Goal: Transaction & Acquisition: Purchase product/service

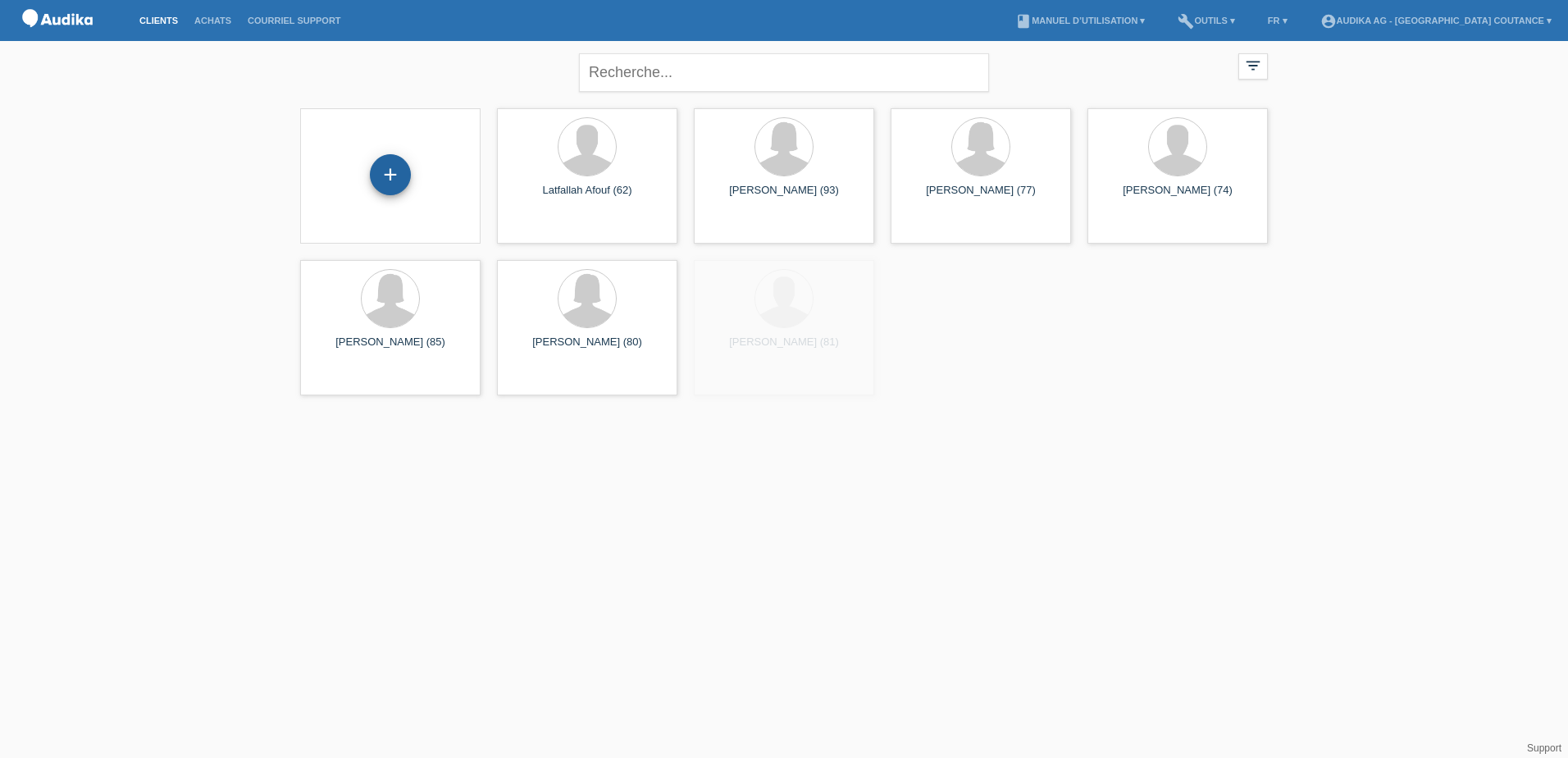
click at [380, 180] on div "+" at bounding box center [390, 175] width 41 height 41
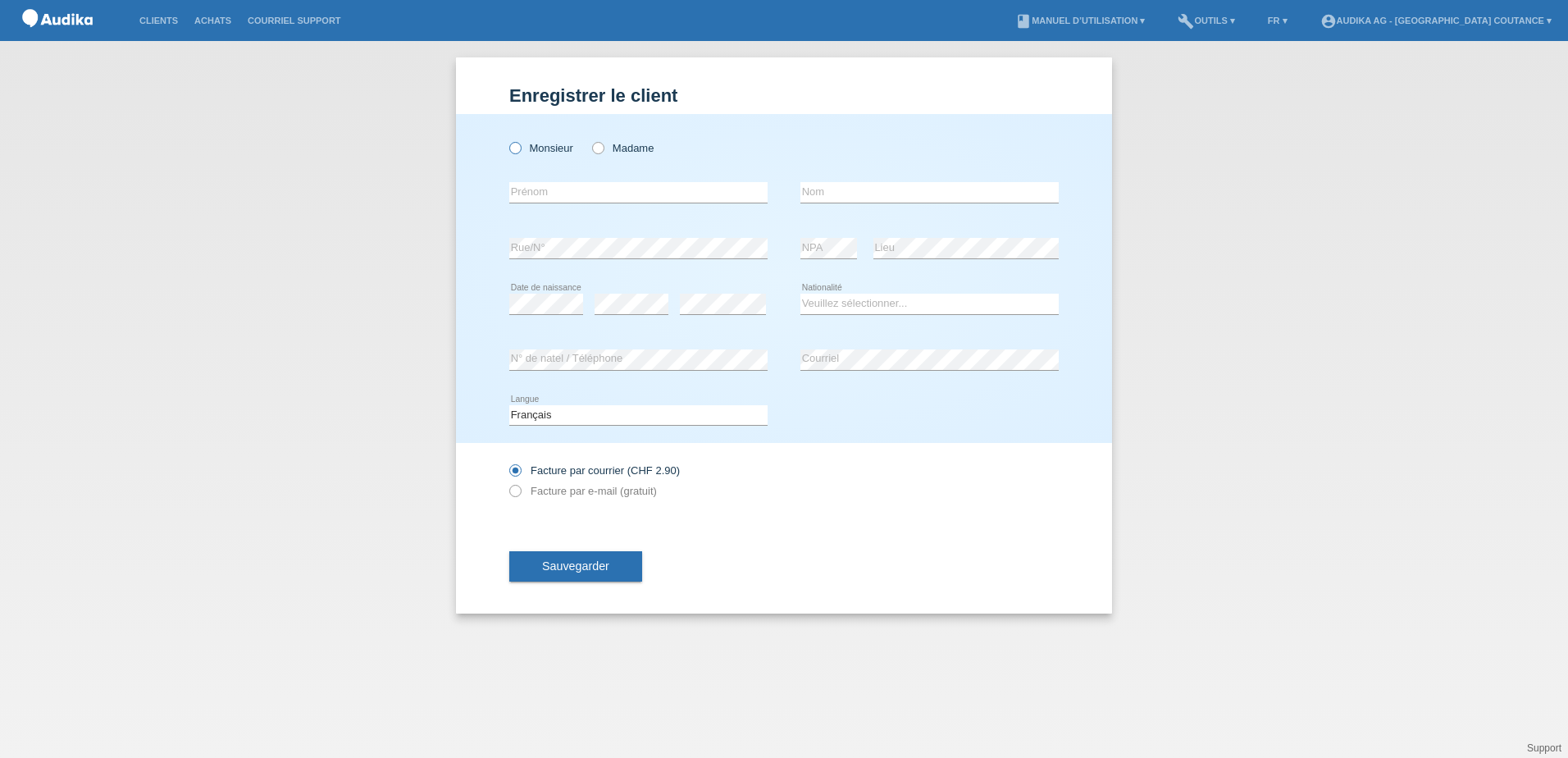
click at [507, 140] on icon at bounding box center [507, 140] width 0 height 0
click at [512, 150] on input "Monsieur" at bounding box center [515, 147] width 11 height 11
radio input "true"
click at [611, 205] on div "error Prénom" at bounding box center [638, 193] width 258 height 56
click at [612, 194] on input "text" at bounding box center [638, 193] width 258 height 20
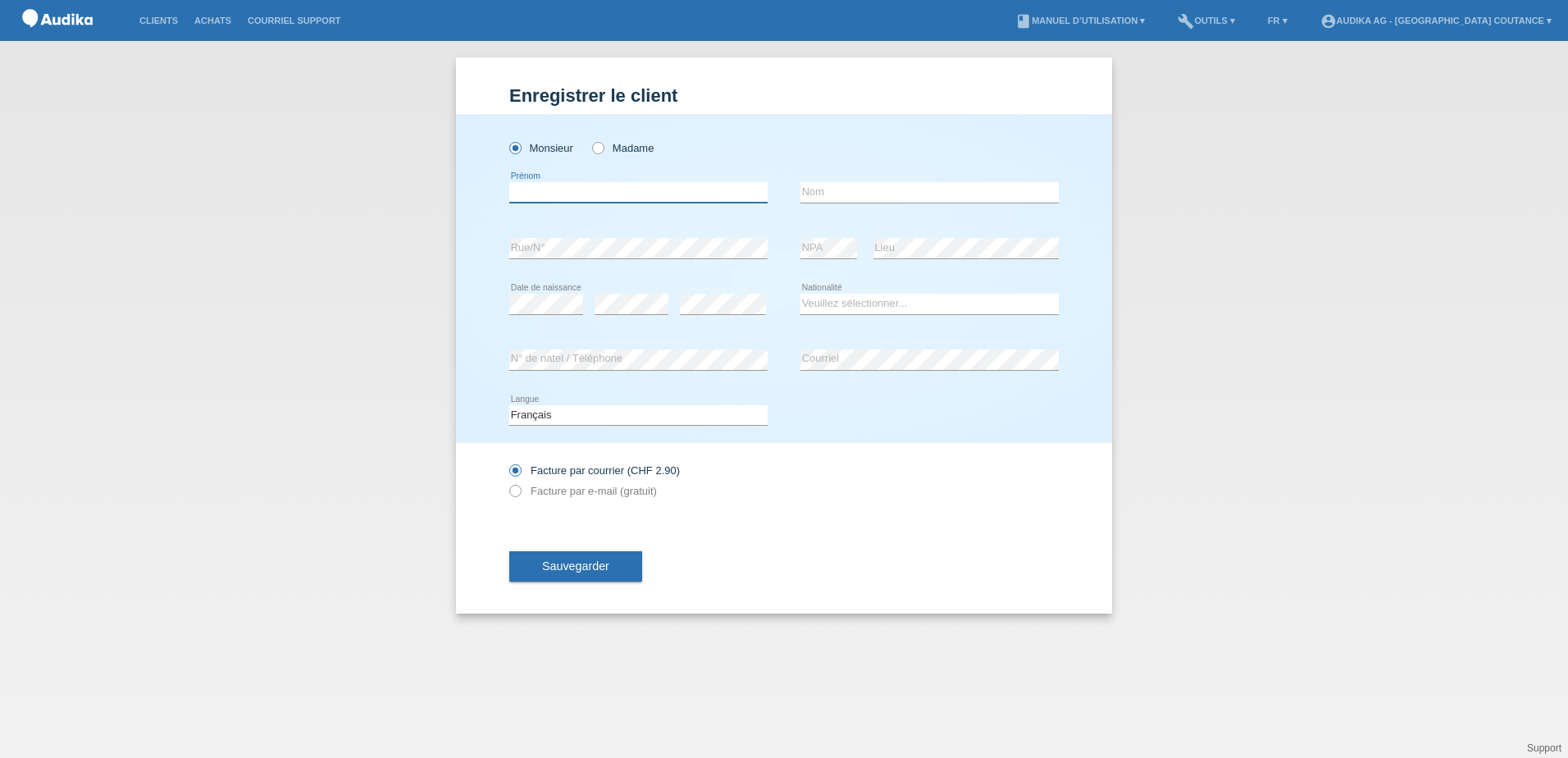
paste input "[PERSON_NAME]"
type input "[PERSON_NAME]"
type input "Heyden"
type input "[PERSON_NAME]"
click at [841, 292] on div "Veuillez sélectionner... Suisse Allemagne Autriche Liechtenstein ------------ A…" at bounding box center [929, 304] width 258 height 56
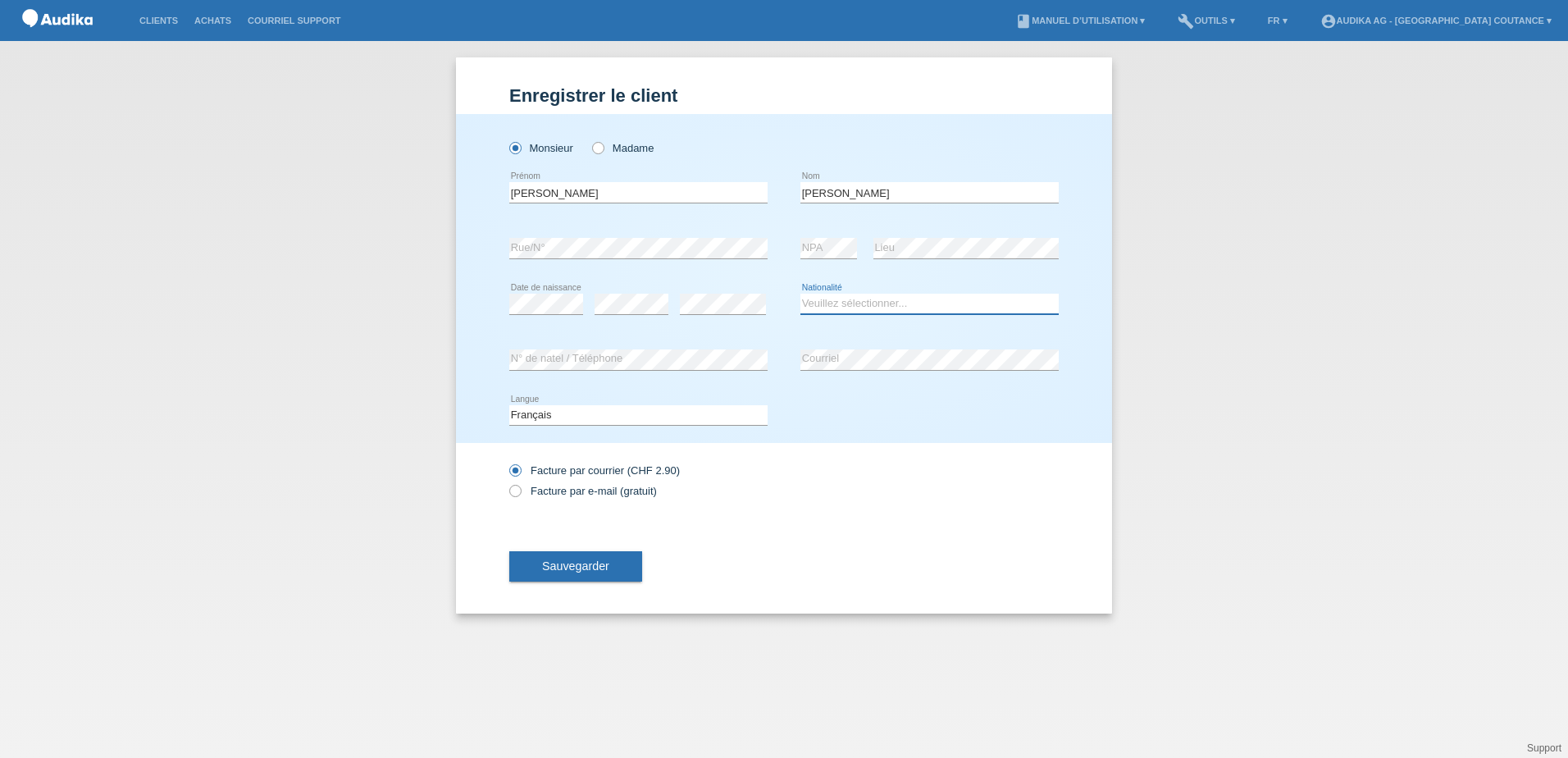
click at [835, 301] on select "Veuillez sélectionner... Suisse Allemagne Autriche Liechtenstein ------------ A…" at bounding box center [929, 303] width 258 height 19
select select "CH"
click at [800, 293] on select "Veuillez sélectionner... Suisse Allemagne Autriche Liechtenstein ------------ A…" at bounding box center [929, 303] width 258 height 19
click at [529, 496] on label "Facture par e-mail (gratuit)" at bounding box center [584, 491] width 148 height 12
click at [520, 496] on input "Facture par e-mail (gratuit)" at bounding box center [515, 495] width 11 height 20
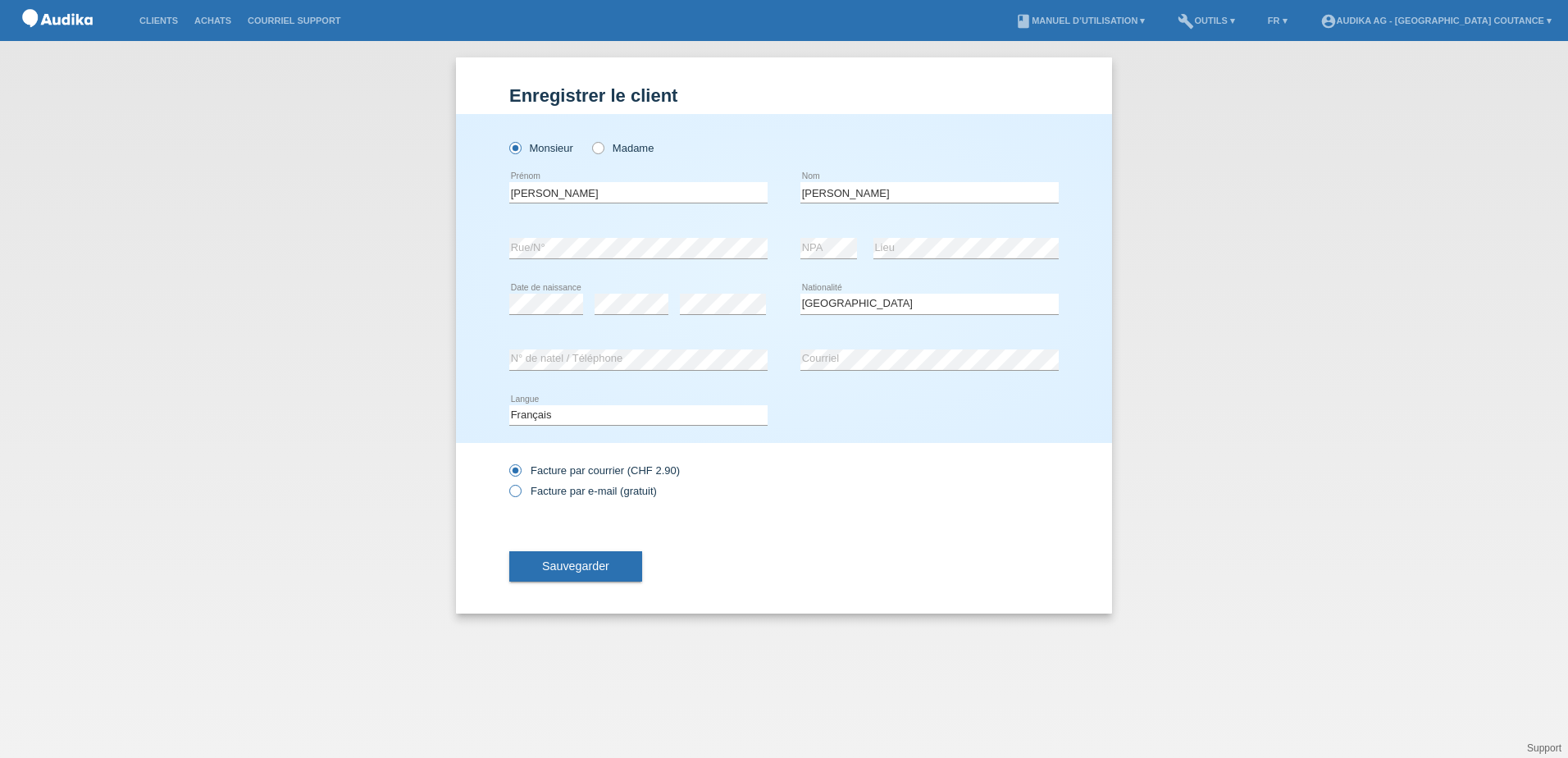
radio input "true"
click at [564, 561] on span "Sauvegarder" at bounding box center [575, 566] width 68 height 13
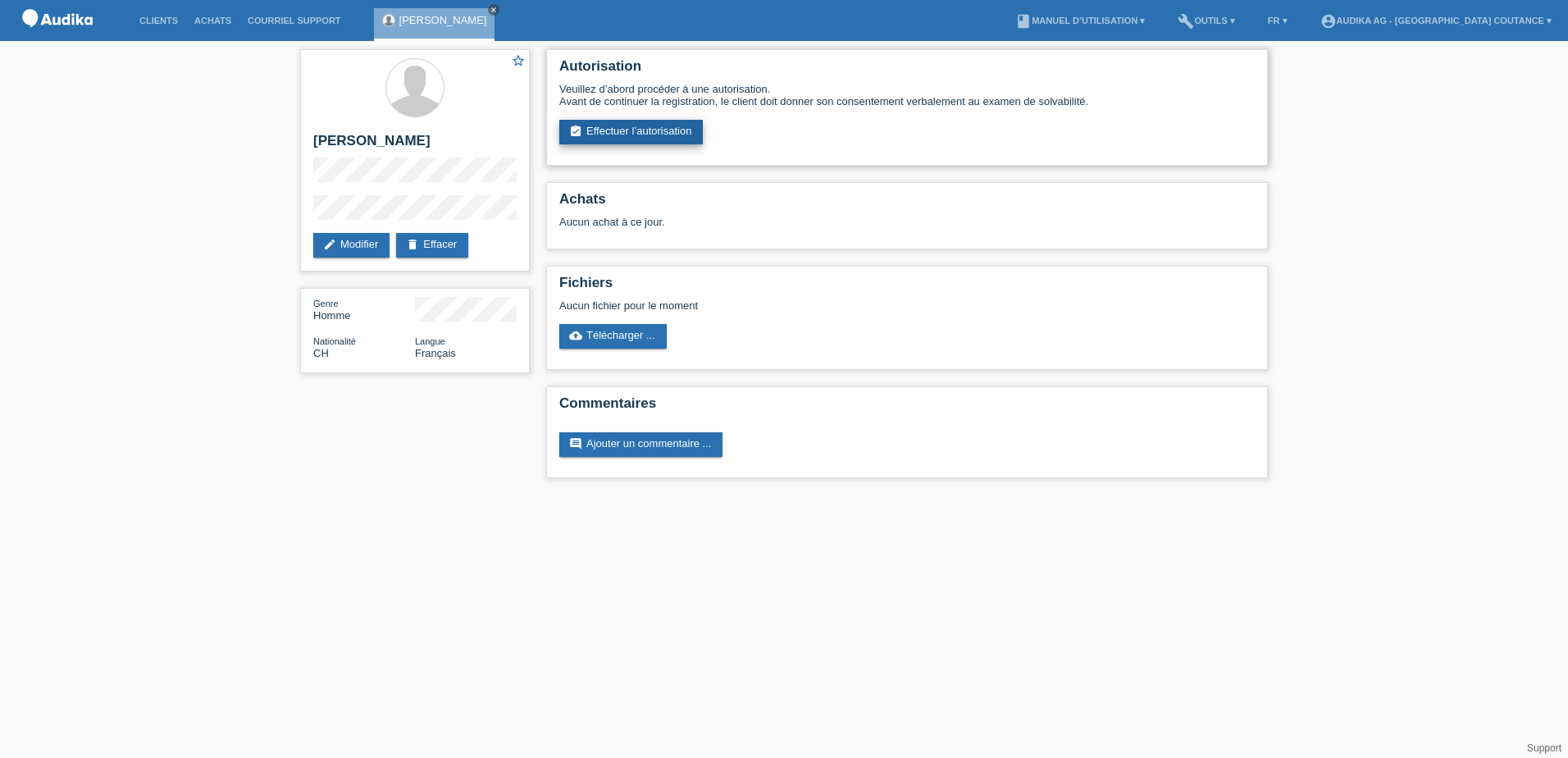
click at [631, 125] on link "assignment_turned_in Effectuer l’autorisation" at bounding box center [631, 131] width 143 height 25
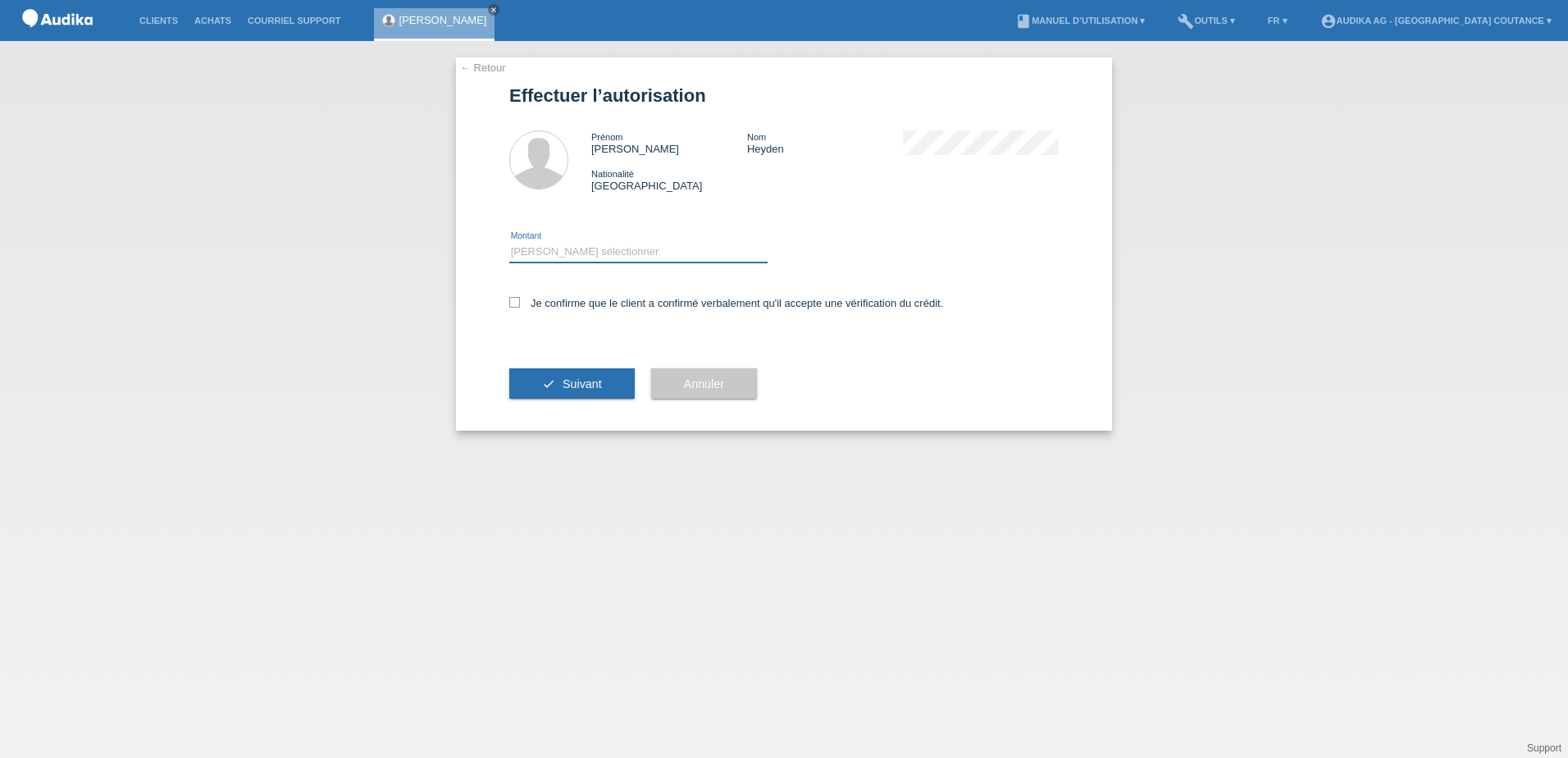
click at [563, 256] on select "Veuillez sélectionner CHF 1.00 - CHF 499.00 CHF 500.00 - CHF 1'999.00 CHF 2'000…" at bounding box center [638, 252] width 258 height 19
select select "3"
click at [510, 242] on select "Veuillez sélectionner CHF 1.00 - CHF 499.00 CHF 500.00 - CHF 1'999.00 CHF 2'000…" at bounding box center [638, 252] width 258 height 19
click at [523, 303] on label "Je confirme que le client a confirmé verbalement qu'il accepte une vérification…" at bounding box center [726, 303] width 434 height 12
click at [520, 303] on input "Je confirme que le client a confirmé verbalement qu'il accepte une vérification…" at bounding box center [515, 303] width 11 height 11
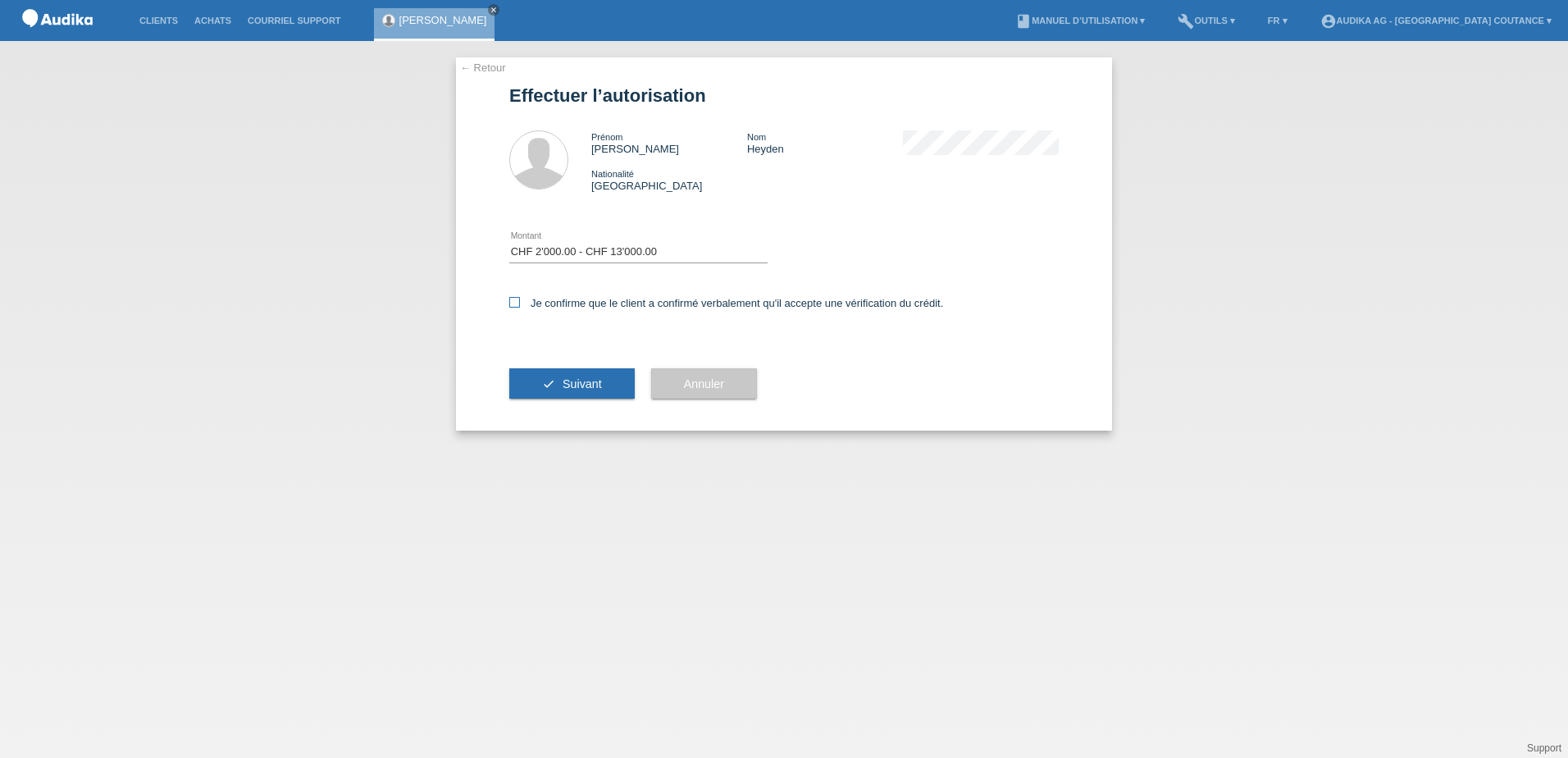
checkbox input "true"
click at [564, 380] on span "Suivant" at bounding box center [582, 384] width 40 height 13
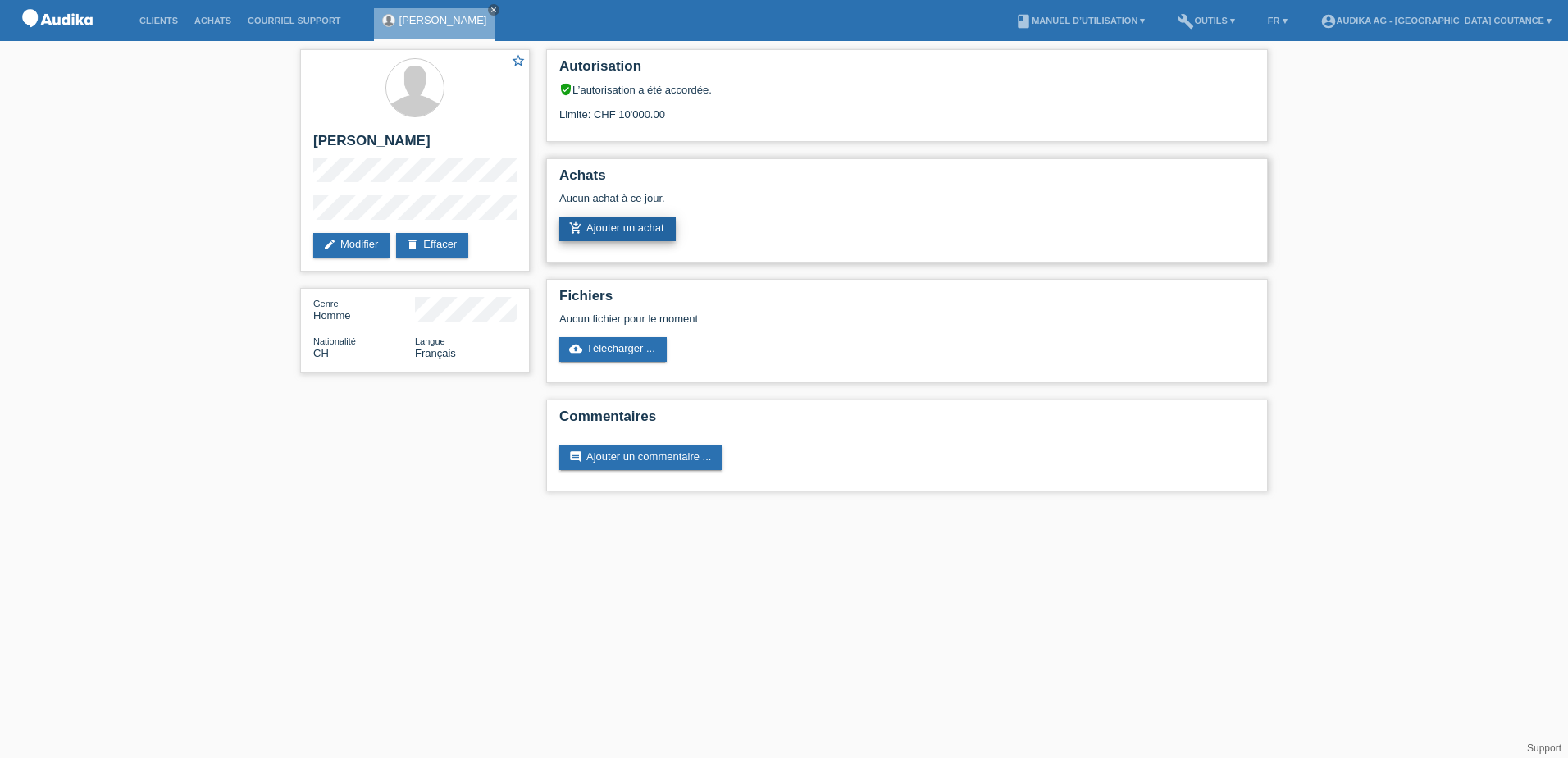
click at [658, 230] on link "add_shopping_cart Ajouter un achat" at bounding box center [618, 229] width 117 height 25
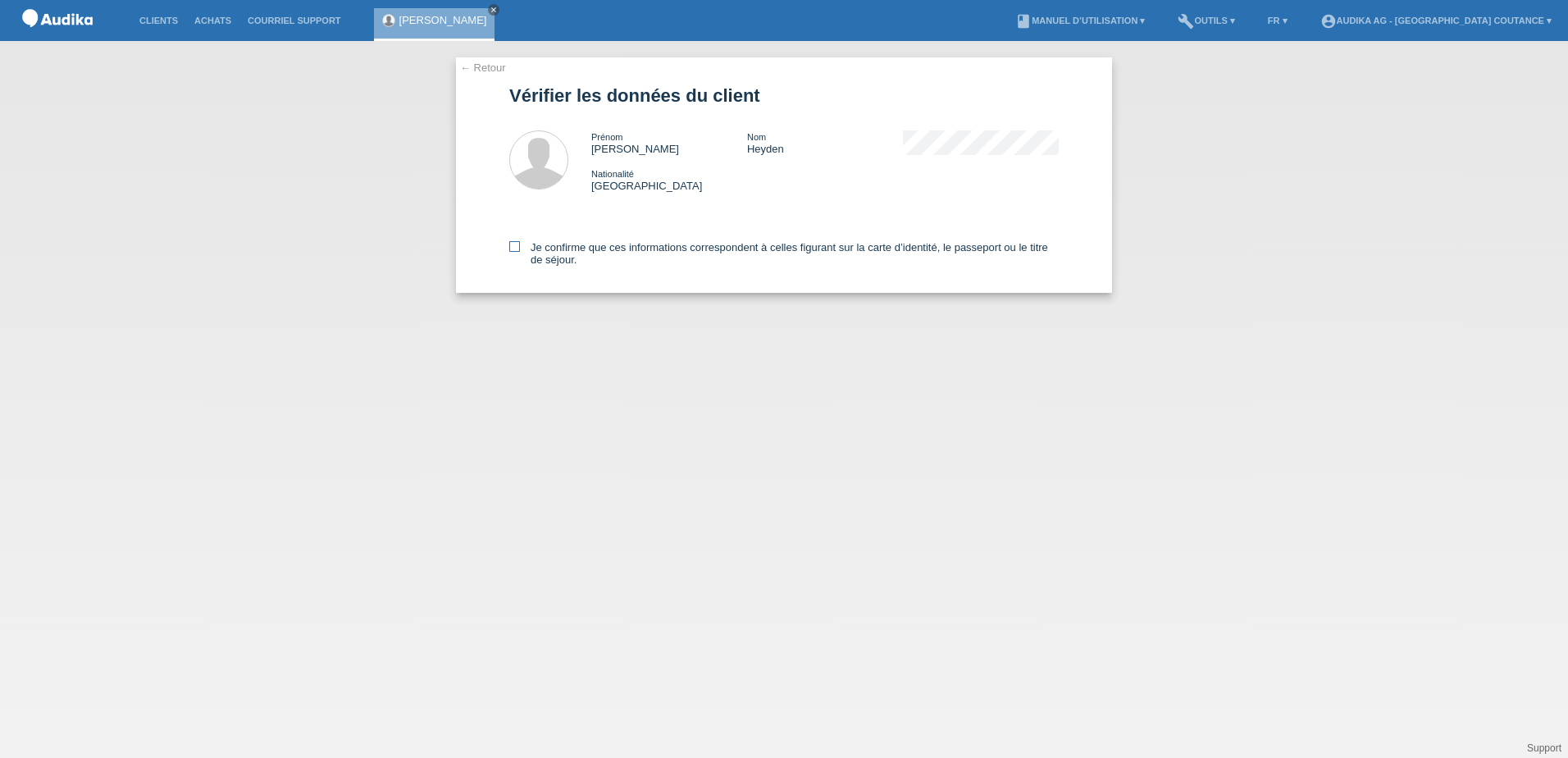
click at [526, 248] on label "Je confirme que ces informations correspondent à celles figurant sur la carte d…" at bounding box center [784, 254] width 549 height 25
click at [520, 248] on input "Je confirme que ces informations correspondent à celles figurant sur la carte d…" at bounding box center [515, 247] width 11 height 11
checkbox input "true"
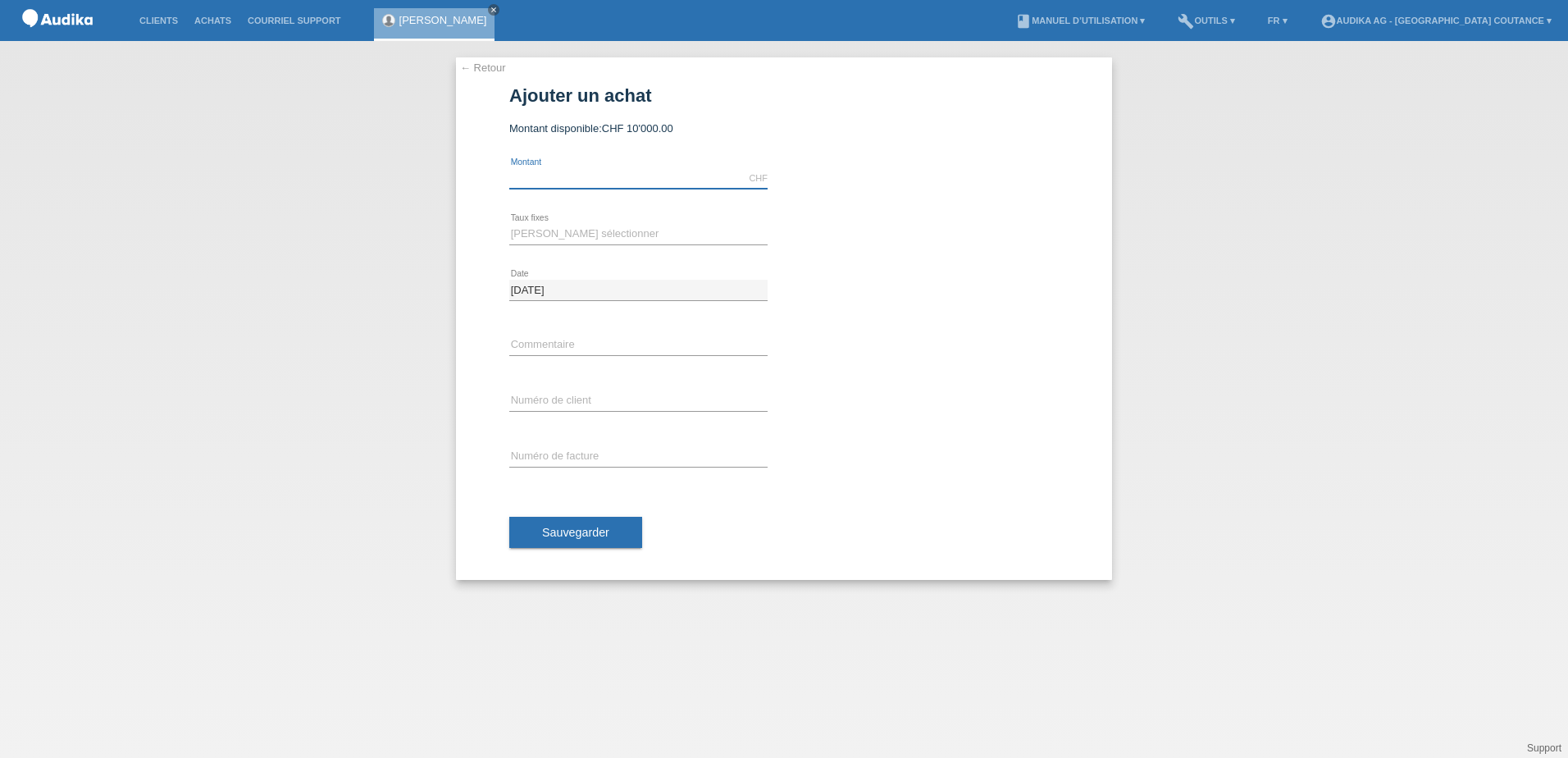
click at [585, 180] on input "text" at bounding box center [638, 179] width 258 height 20
type input "7239.00"
drag, startPoint x: 558, startPoint y: 230, endPoint x: 558, endPoint y: 242, distance: 12.0
click at [558, 230] on select "[PERSON_NAME] sélectionner 12 versements 24 versements" at bounding box center [638, 233] width 258 height 19
select select "178"
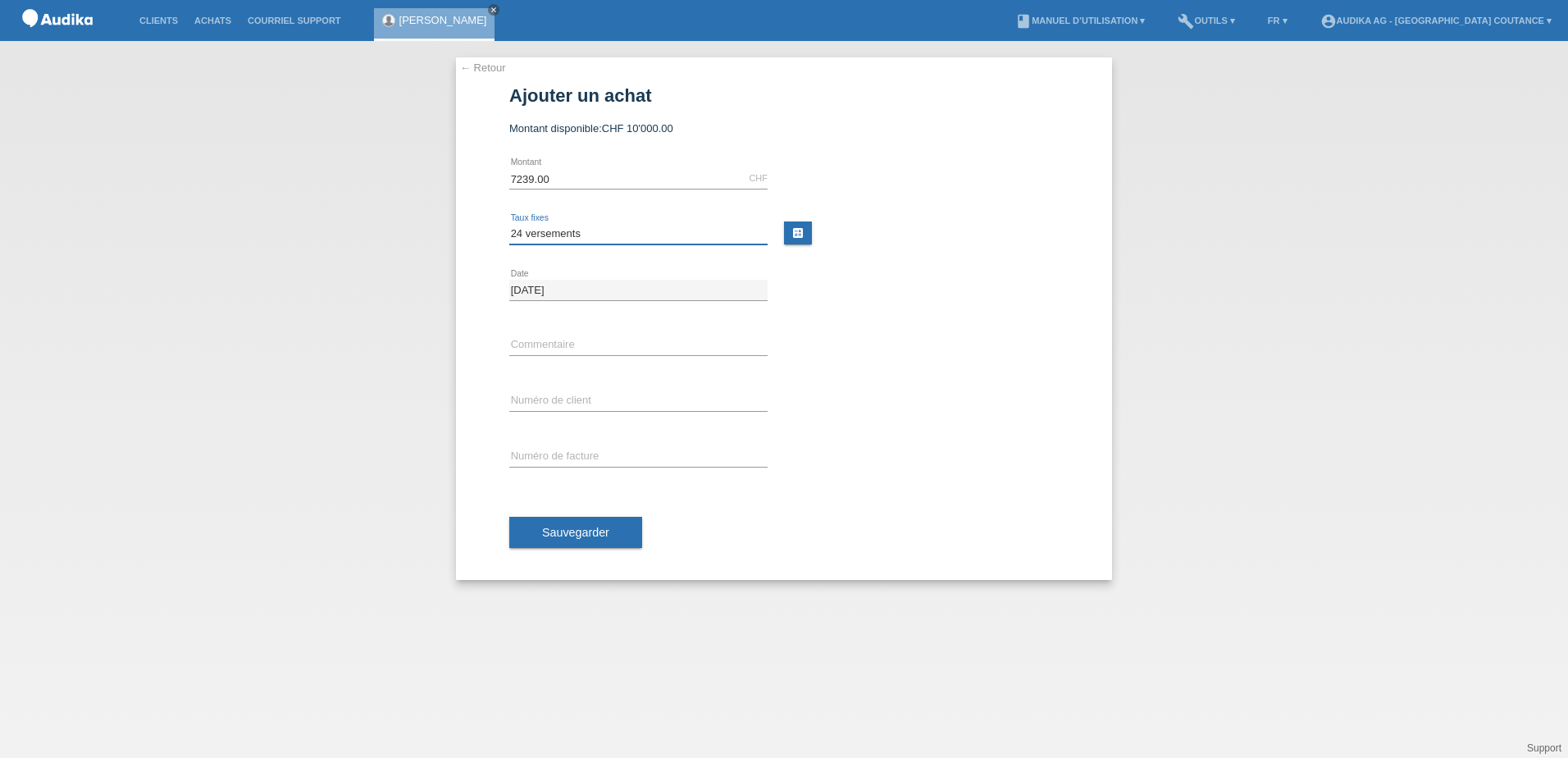
click at [510, 224] on select "[PERSON_NAME] sélectionner 12 versements 24 versements" at bounding box center [638, 233] width 258 height 19
click at [562, 346] on input "text" at bounding box center [638, 346] width 258 height 20
click at [529, 403] on input "C" at bounding box center [638, 402] width 258 height 20
drag, startPoint x: 506, startPoint y: 396, endPoint x: 555, endPoint y: 397, distance: 49.0
click at [555, 397] on div "← Retour Ajouter un achat Montant disponible: CHF 10'000.00 7239.00 error C" at bounding box center [784, 318] width 656 height 523
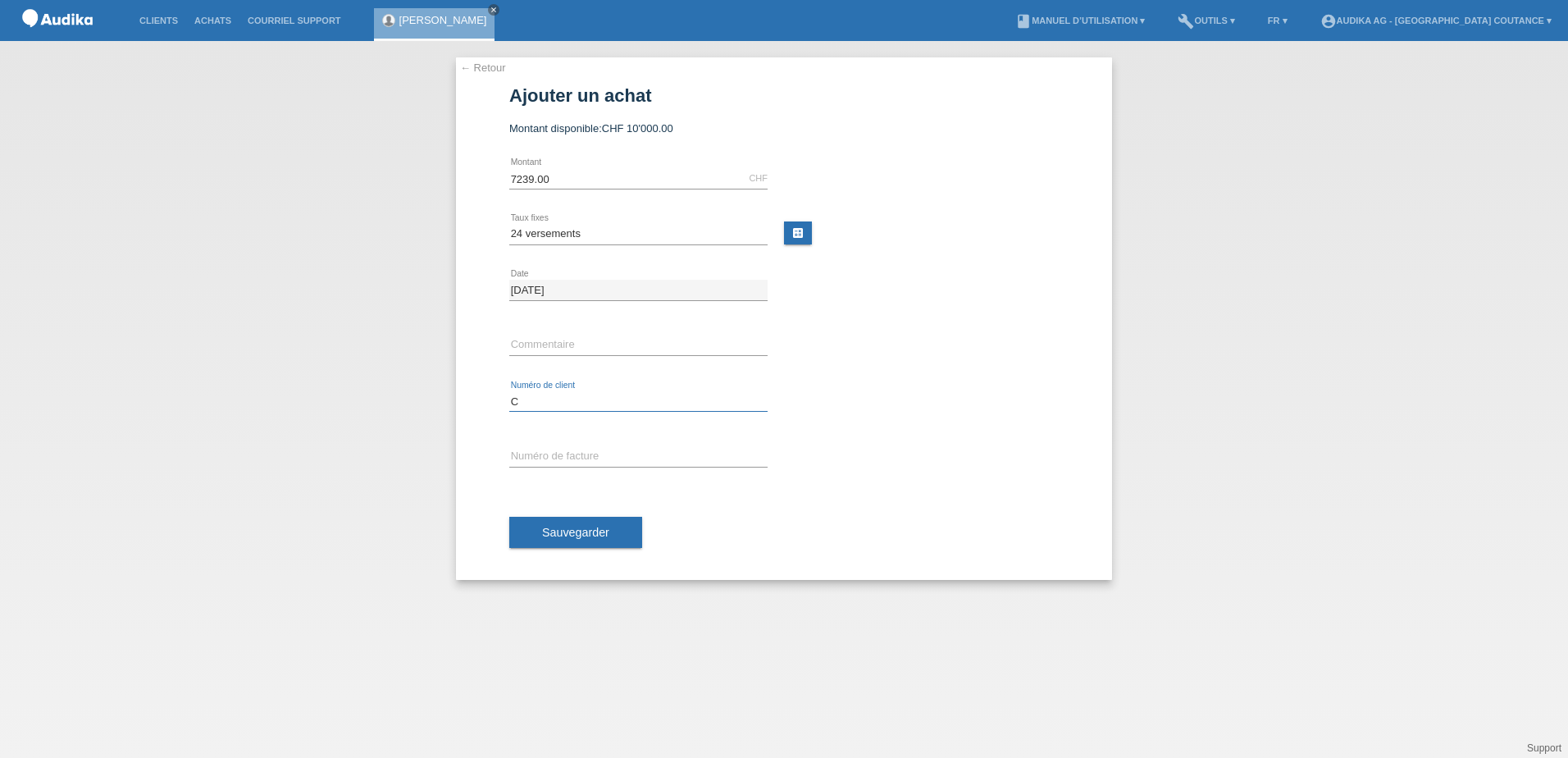
drag, startPoint x: 511, startPoint y: 400, endPoint x: 546, endPoint y: 397, distance: 35.1
click at [546, 397] on input "C" at bounding box center [638, 402] width 258 height 20
paste input "14772304"
type input "C14772304"
click at [564, 465] on input "SOI" at bounding box center [638, 457] width 258 height 20
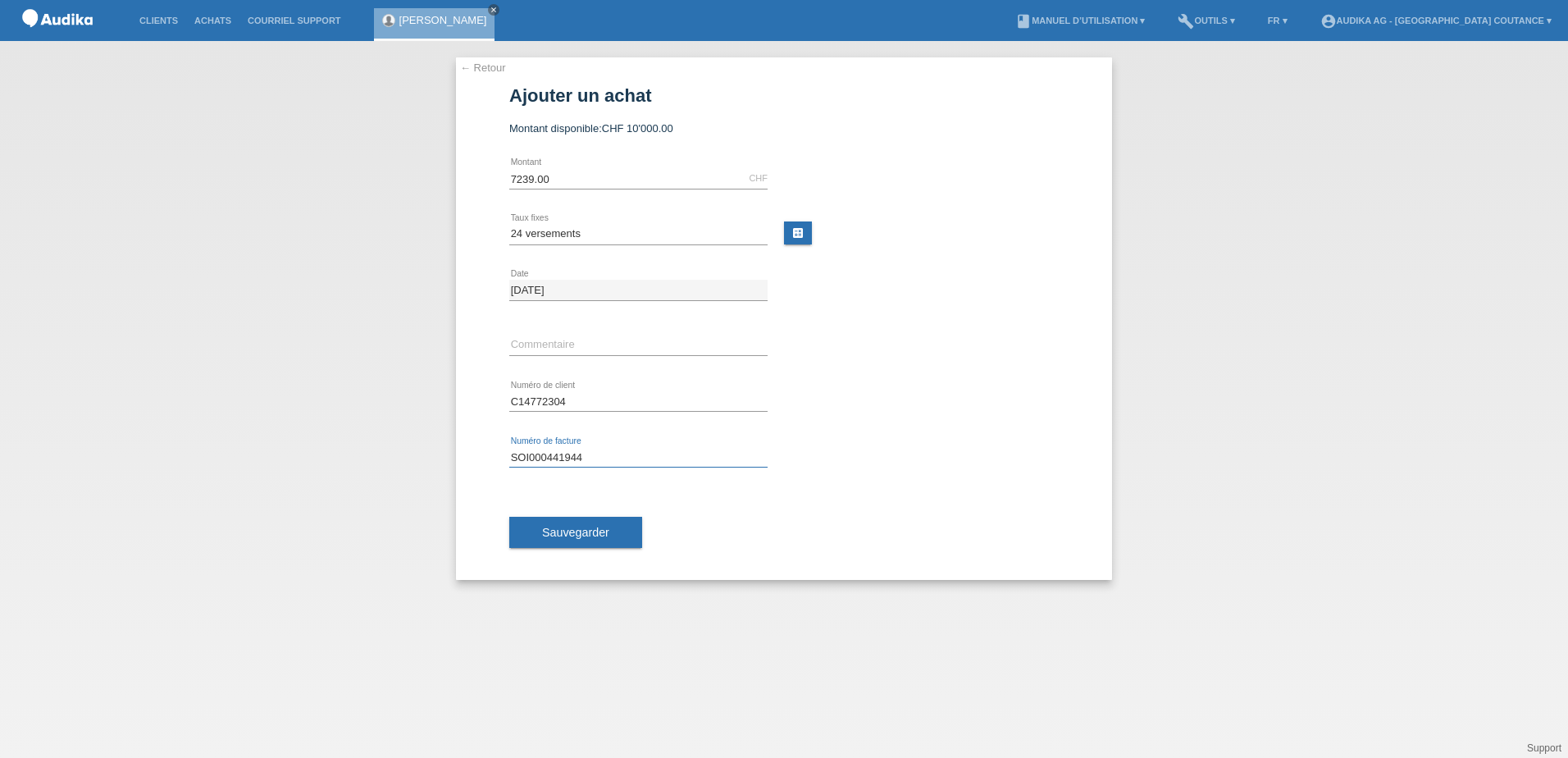
type input "SOI000441944"
click at [597, 531] on span "Sauvegarder" at bounding box center [575, 532] width 68 height 13
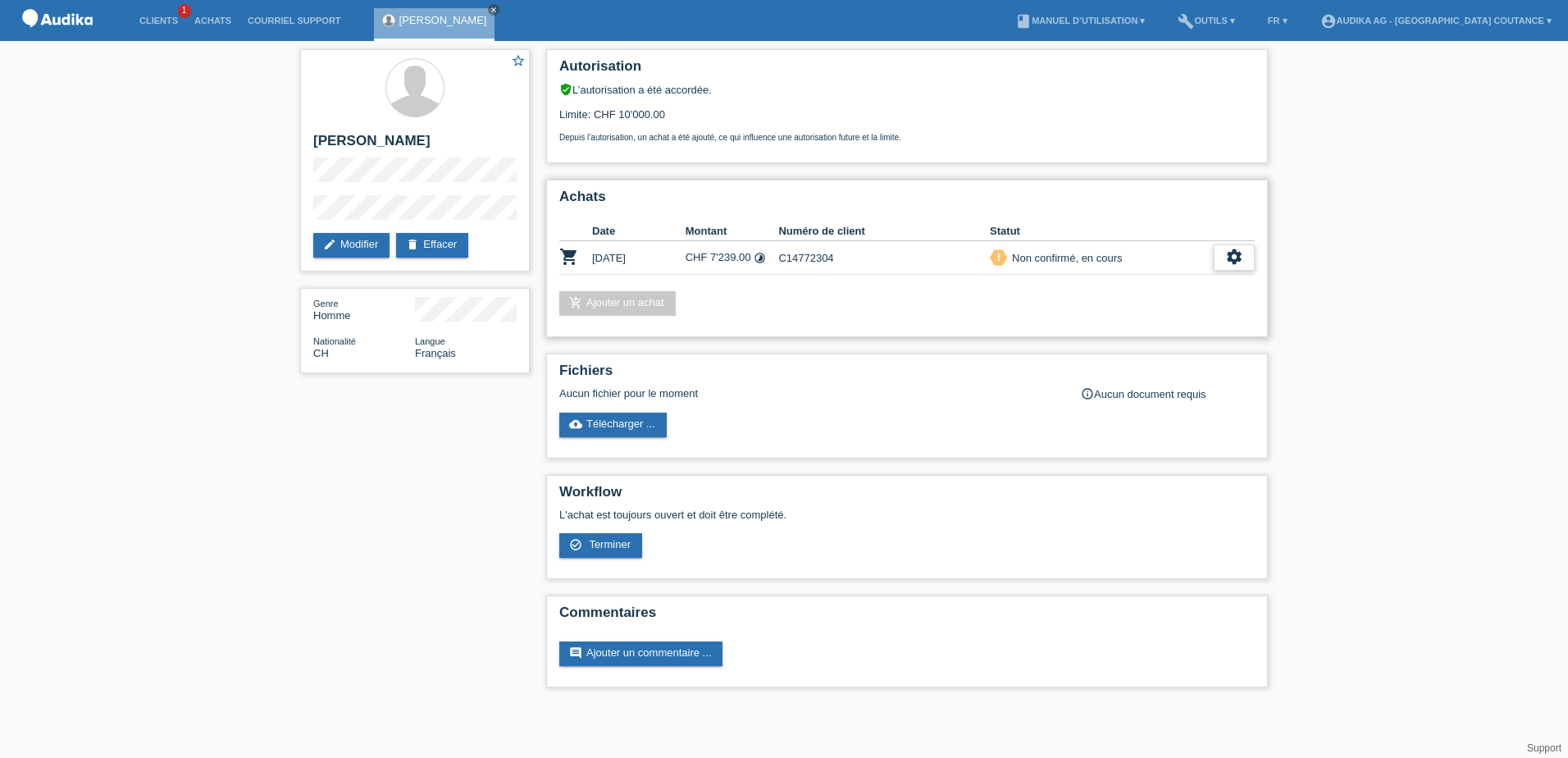
click at [1241, 258] on icon "settings" at bounding box center [1235, 257] width 19 height 19
click at [1136, 329] on span "Terminer" at bounding box center [1119, 331] width 47 height 19
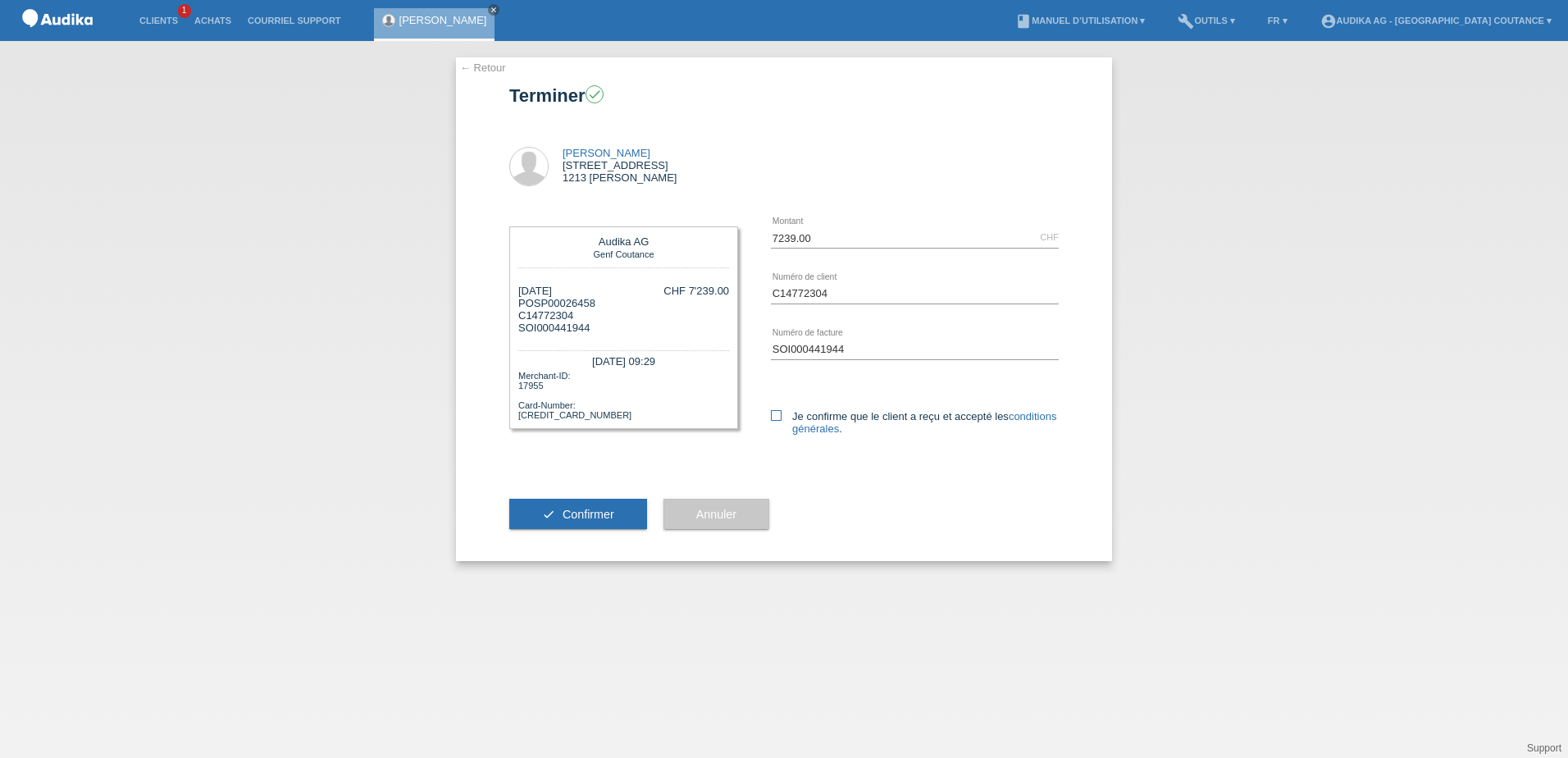
click at [779, 416] on icon at bounding box center [776, 416] width 11 height 11
click at [779, 416] on input "Je confirme que le client a reçu et accepté les conditions générales ." at bounding box center [776, 416] width 11 height 11
checkbox input "true"
click at [612, 521] on button "check Confirmer" at bounding box center [578, 515] width 138 height 31
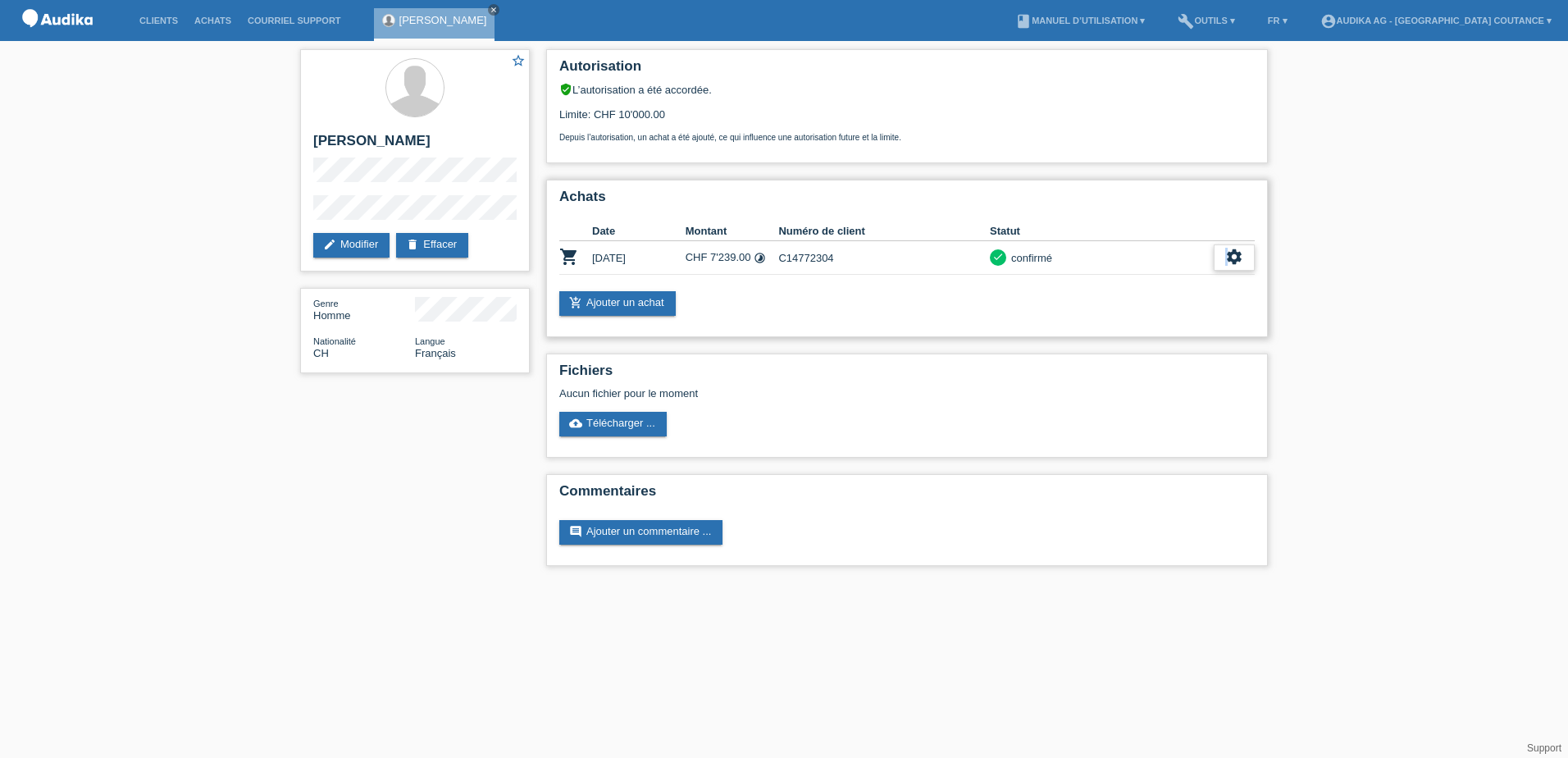
click at [1227, 255] on icon "settings" at bounding box center [1235, 257] width 19 height 19
click at [1090, 329] on span "Télécharger les détails du financement" at bounding box center [1136, 331] width 188 height 19
